Goal: Complete application form

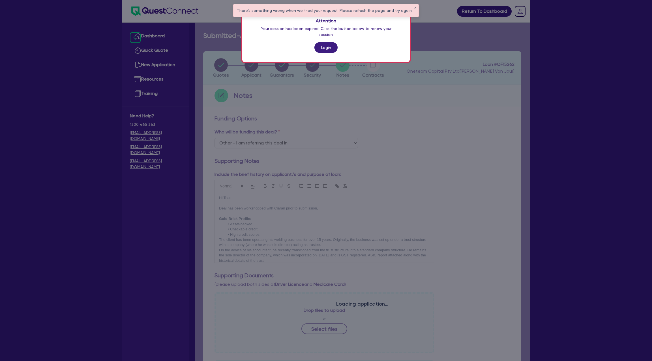
select select "Other"
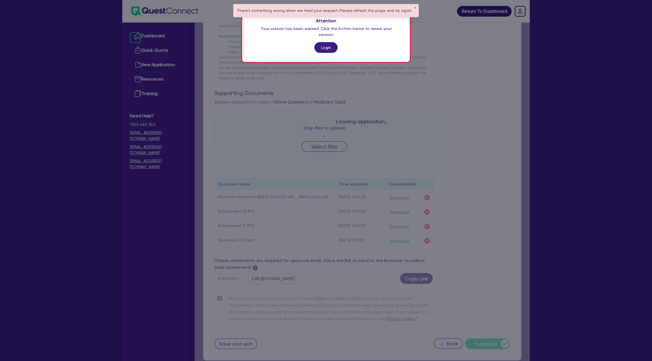
scroll to position [25, 0]
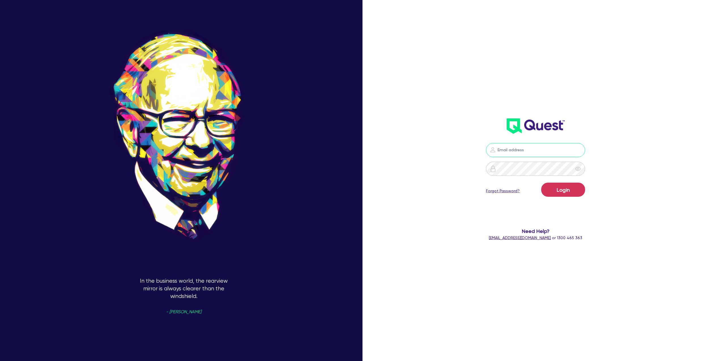
click at [524, 154] on input "email" at bounding box center [535, 150] width 99 height 14
type input "[PERSON_NAME][EMAIL_ADDRESS][DOMAIN_NAME]"
click at [560, 189] on button "Login" at bounding box center [563, 190] width 44 height 14
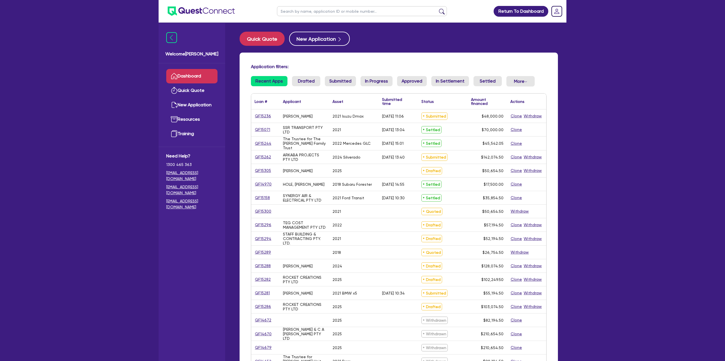
click at [307, 13] on input "text" at bounding box center [362, 11] width 170 height 10
type input "ash"
click at [437, 8] on button "submit" at bounding box center [441, 12] width 9 height 8
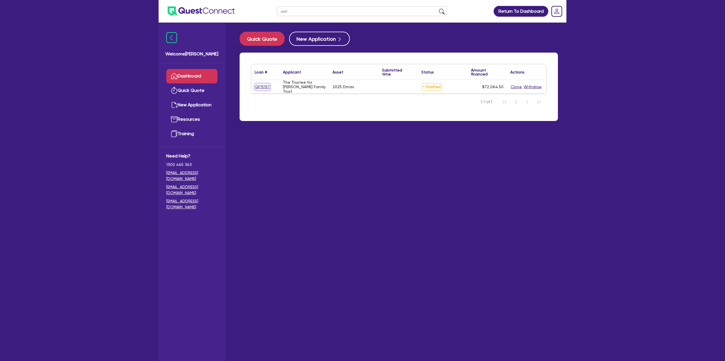
click at [267, 88] on link "QF15157" at bounding box center [262, 87] width 16 height 7
select select "CARS_AND_LIGHT_TRUCKS"
select select "PASSENGER_VEHICLES"
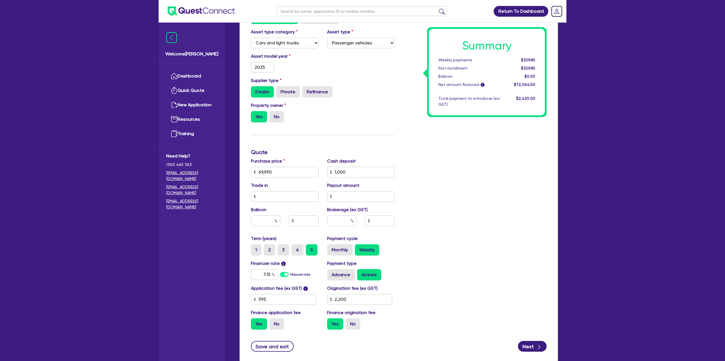
scroll to position [118, 0]
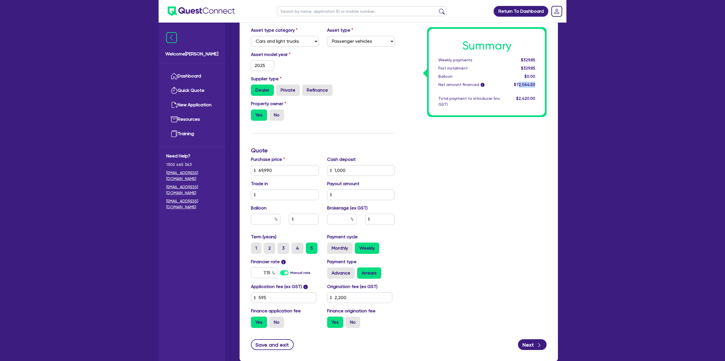
drag, startPoint x: 519, startPoint y: 85, endPoint x: 542, endPoint y: 87, distance: 23.3
click at [542, 87] on div "Summary Weekly payments $329.85 First instalment $329.85 Balloon $0.00 Net amou…" at bounding box center [487, 72] width 116 height 87
drag, startPoint x: 440, startPoint y: 170, endPoint x: 416, endPoint y: 232, distance: 66.8
click at [443, 170] on div "Summary Weekly payments $329.85 First instalment $329.85 Balloon $0.00 Net amou…" at bounding box center [475, 167] width 152 height 331
click at [349, 295] on input "2,200" at bounding box center [359, 298] width 65 height 11
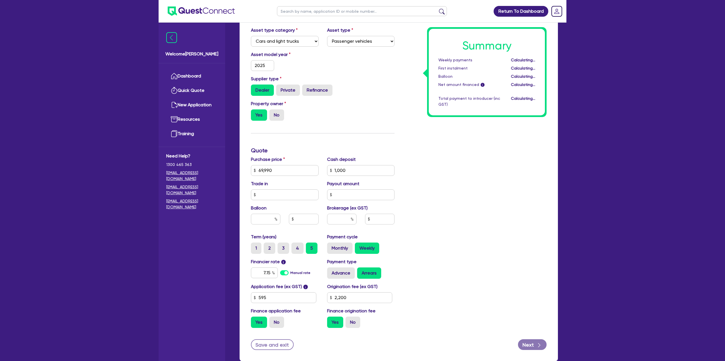
type input "69,990"
type input "1,000"
type input "2,200"
type input "69,990"
type input "1,000"
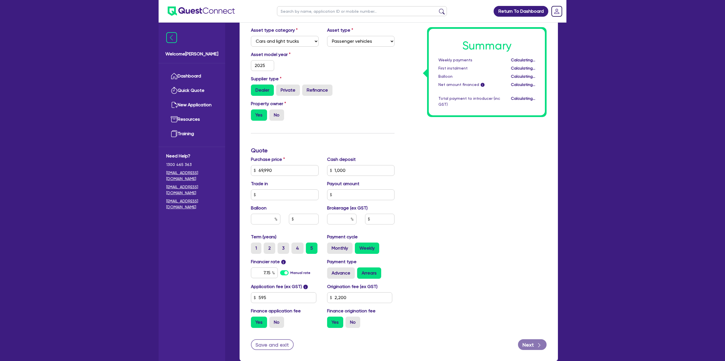
type input "2,200"
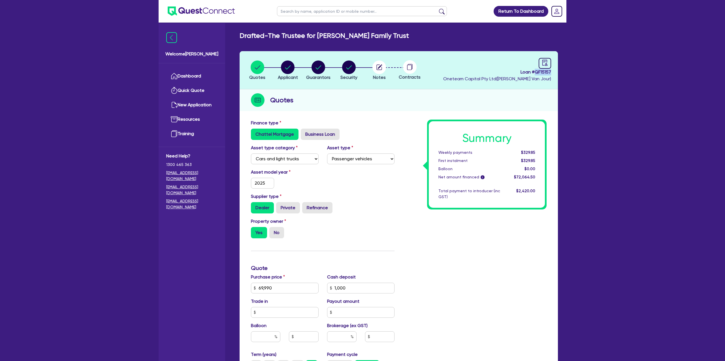
drag, startPoint x: 534, startPoint y: 72, endPoint x: 556, endPoint y: 72, distance: 21.5
click at [556, 72] on header "Quotes Applicant [GEOGRAPHIC_DATA] Security Notes Contracts Loan # QF15157 Onet…" at bounding box center [398, 70] width 318 height 38
copy span "QF15157"
click at [286, 68] on icon "button" at bounding box center [288, 67] width 6 height 4
select select "TRUST"
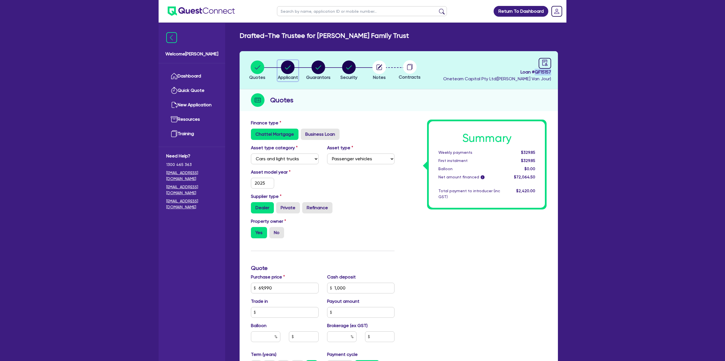
select select "COMPANY"
select select "BUILDING_CONSTRUCTION"
select select "TRADES_SERVICES_CONSUMERS"
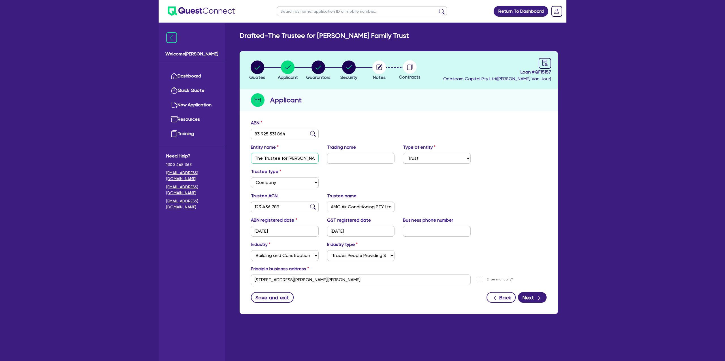
click at [269, 157] on input "The Trustee for [PERSON_NAME] Family Trust" at bounding box center [285, 158] width 68 height 11
drag, startPoint x: 411, startPoint y: 120, endPoint x: 322, endPoint y: 116, distance: 88.7
click at [411, 120] on div "ABN 83 925 531 864" at bounding box center [399, 132] width 304 height 24
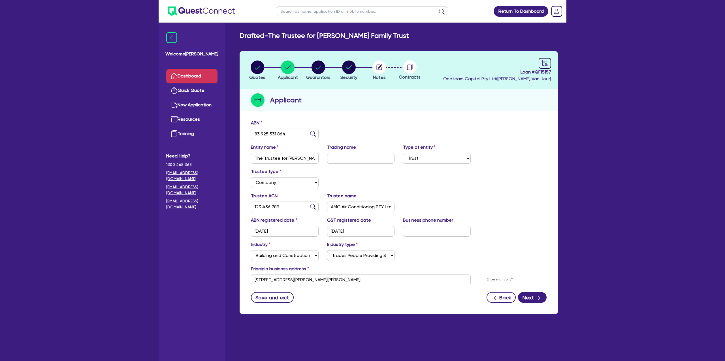
click at [177, 76] on icon at bounding box center [174, 76] width 7 height 7
